Goal: Use online tool/utility: Utilize a website feature to perform a specific function

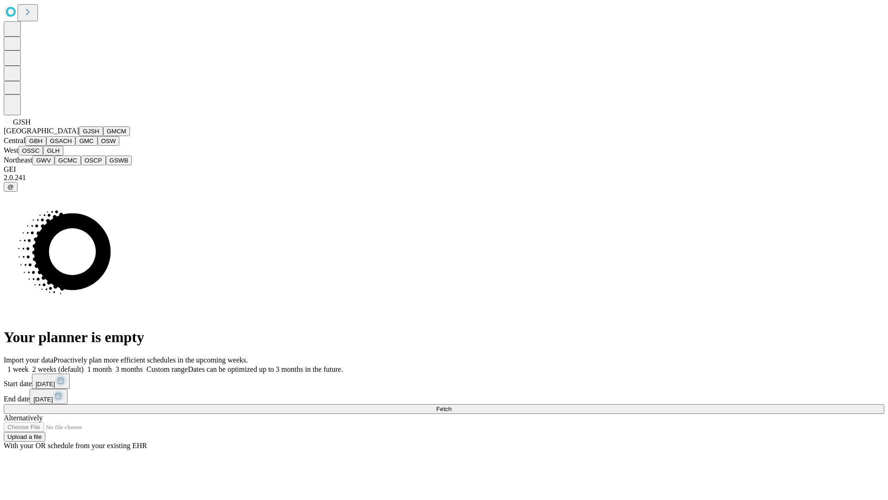
click at [79, 136] on button "GJSH" at bounding box center [91, 131] width 24 height 10
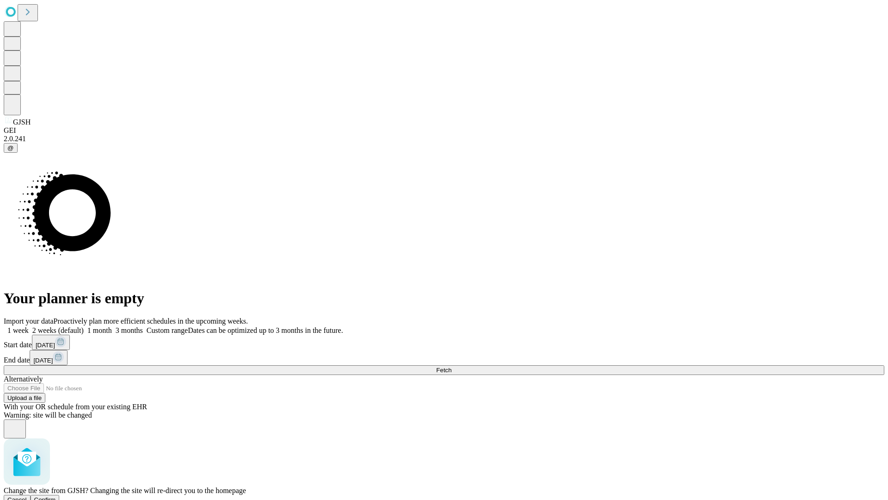
click at [56, 496] on span "Confirm" at bounding box center [45, 499] width 22 height 7
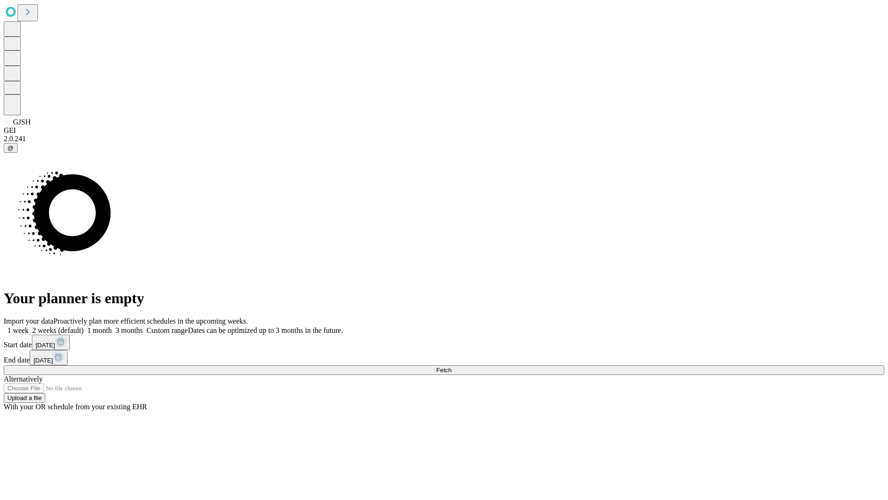
click at [84, 326] on label "2 weeks (default)" at bounding box center [56, 330] width 55 height 8
click at [452, 366] on span "Fetch" at bounding box center [443, 369] width 15 height 7
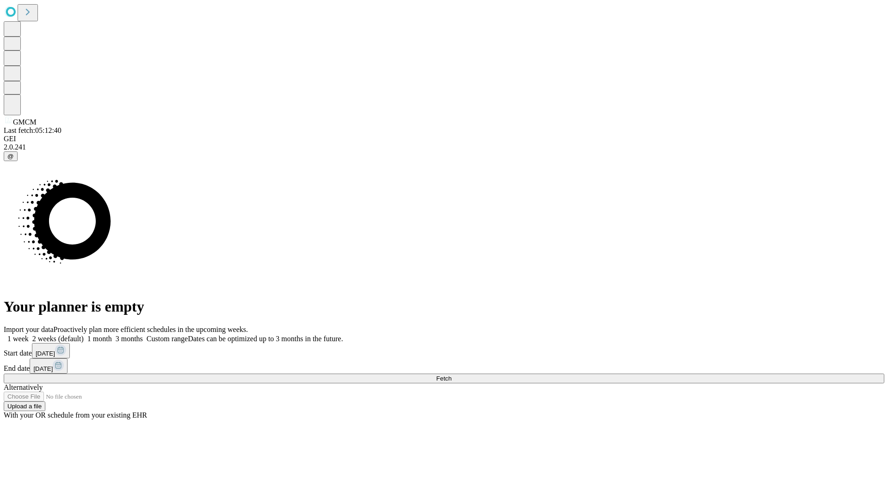
click at [84, 335] on label "2 weeks (default)" at bounding box center [56, 339] width 55 height 8
click at [452, 375] on span "Fetch" at bounding box center [443, 378] width 15 height 7
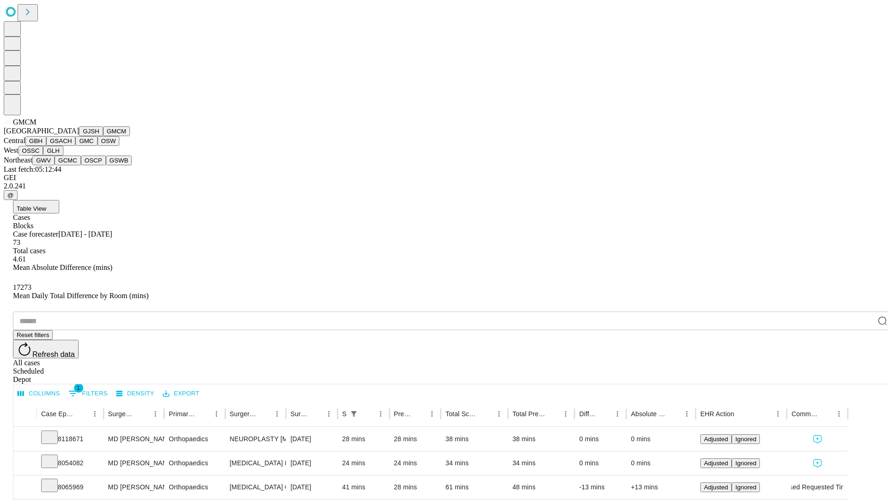
click at [46, 146] on button "GBH" at bounding box center [35, 141] width 21 height 10
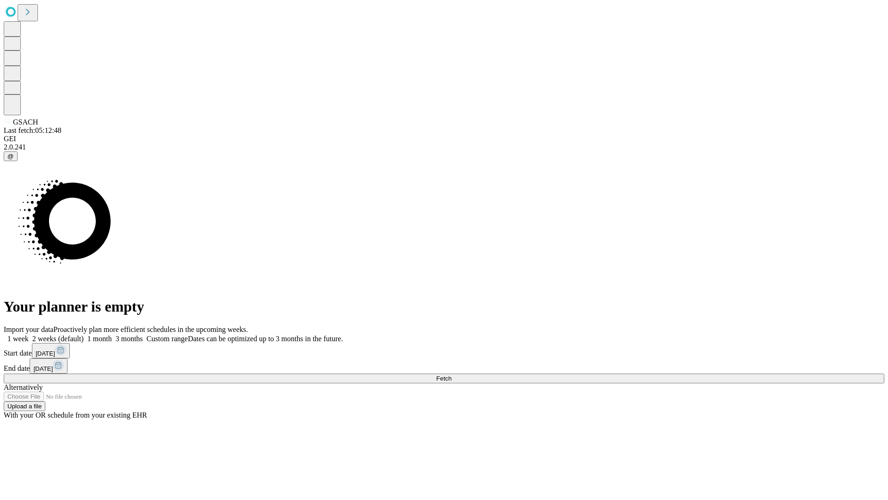
click at [84, 335] on label "2 weeks (default)" at bounding box center [56, 339] width 55 height 8
click at [452, 375] on span "Fetch" at bounding box center [443, 378] width 15 height 7
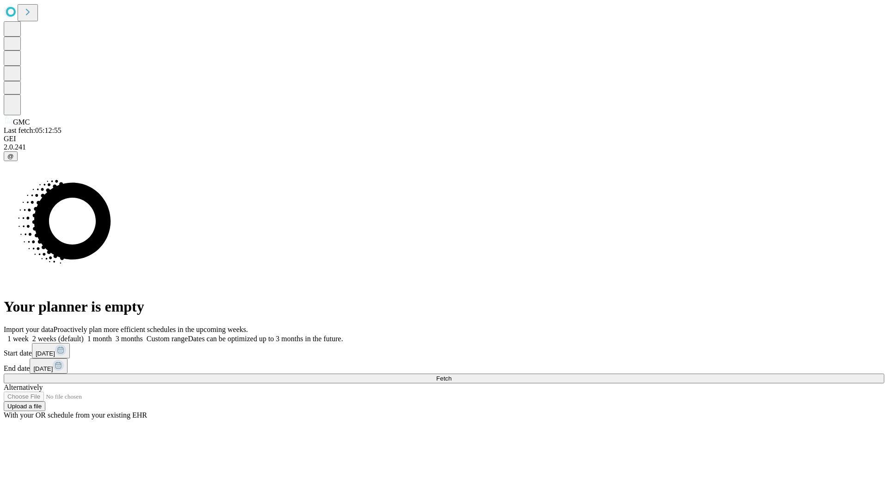
click at [84, 335] on label "2 weeks (default)" at bounding box center [56, 339] width 55 height 8
click at [452, 375] on span "Fetch" at bounding box center [443, 378] width 15 height 7
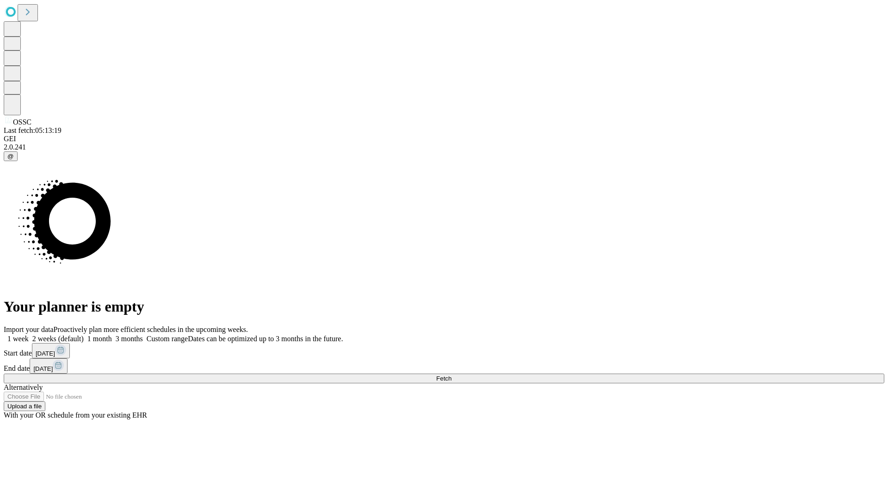
click at [452, 375] on span "Fetch" at bounding box center [443, 378] width 15 height 7
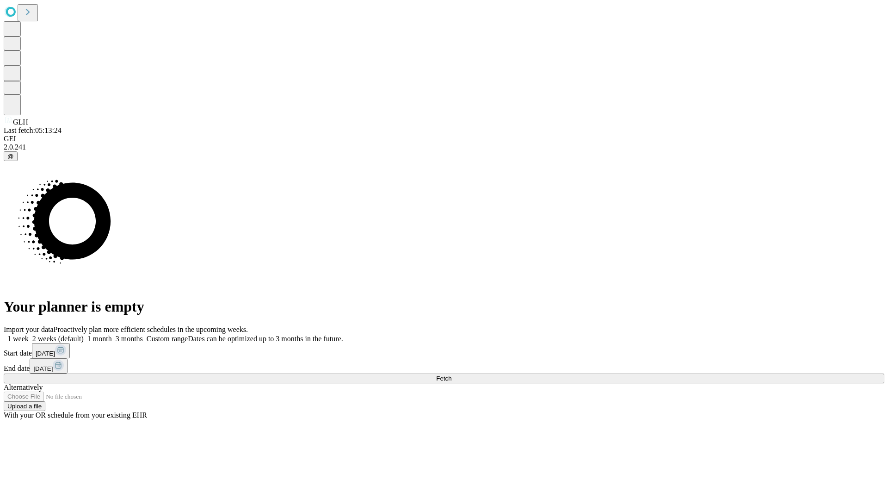
click at [84, 335] on label "2 weeks (default)" at bounding box center [56, 339] width 55 height 8
click at [452, 375] on span "Fetch" at bounding box center [443, 378] width 15 height 7
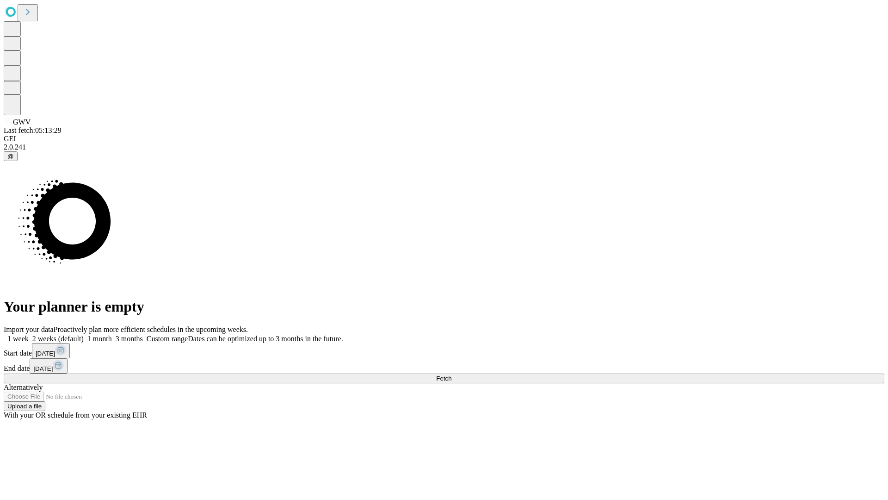
click at [84, 335] on label "2 weeks (default)" at bounding box center [56, 339] width 55 height 8
click at [452, 375] on span "Fetch" at bounding box center [443, 378] width 15 height 7
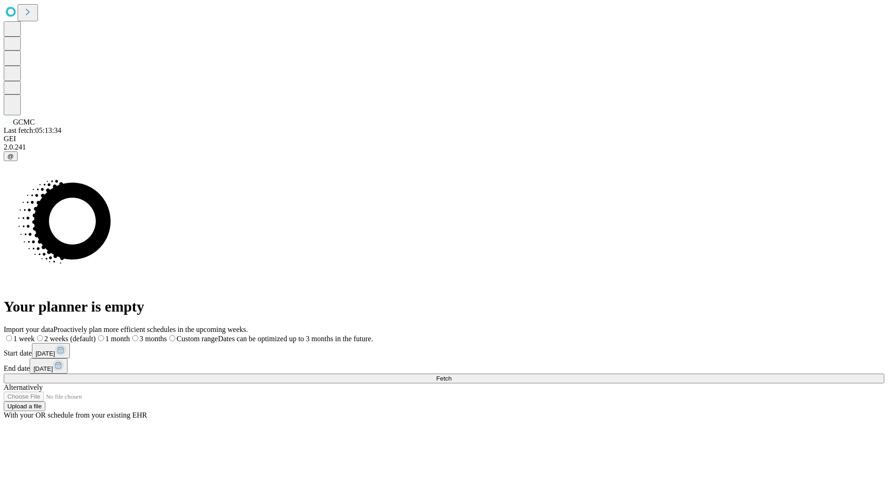
click at [96, 335] on label "2 weeks (default)" at bounding box center [65, 339] width 61 height 8
click at [452, 375] on span "Fetch" at bounding box center [443, 378] width 15 height 7
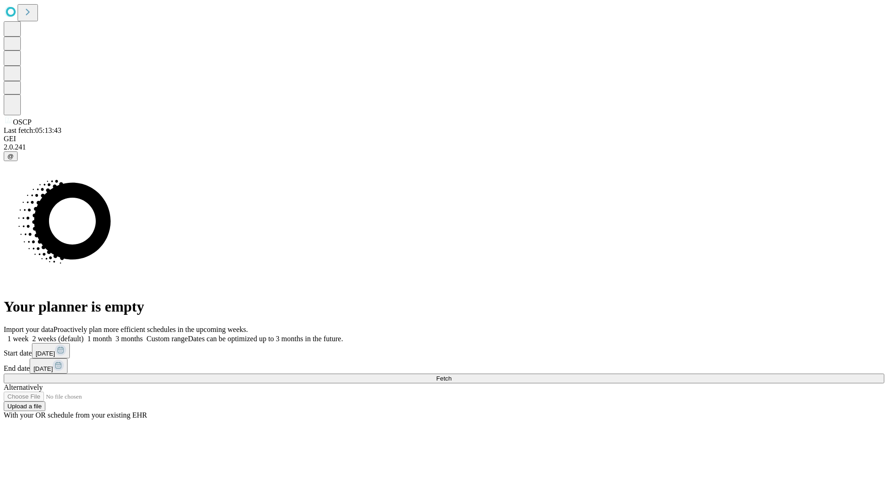
click at [84, 335] on label "2 weeks (default)" at bounding box center [56, 339] width 55 height 8
click at [452, 375] on span "Fetch" at bounding box center [443, 378] width 15 height 7
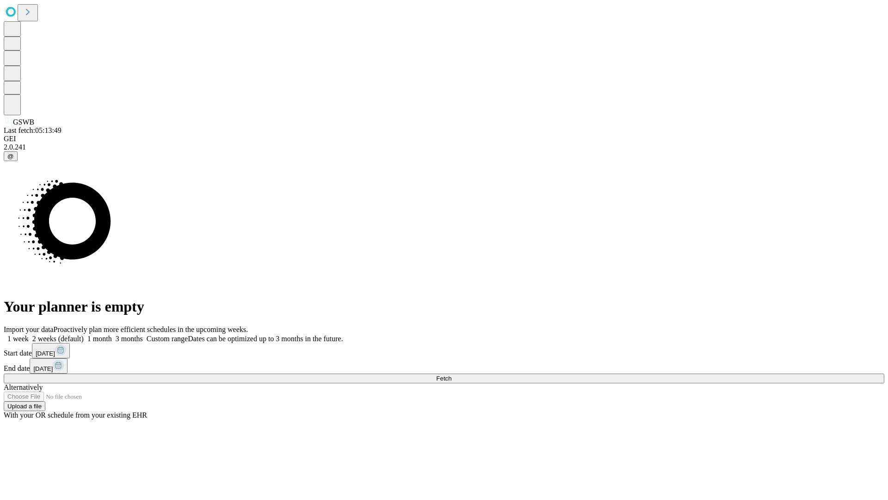
click at [84, 335] on label "2 weeks (default)" at bounding box center [56, 339] width 55 height 8
click at [452, 375] on span "Fetch" at bounding box center [443, 378] width 15 height 7
